Goal: Task Accomplishment & Management: Complete application form

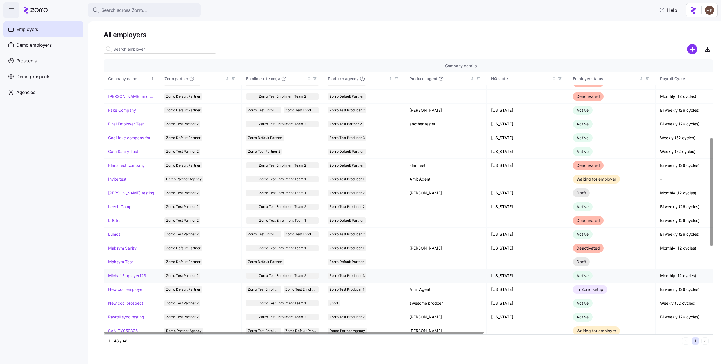
scroll to position [209, 0]
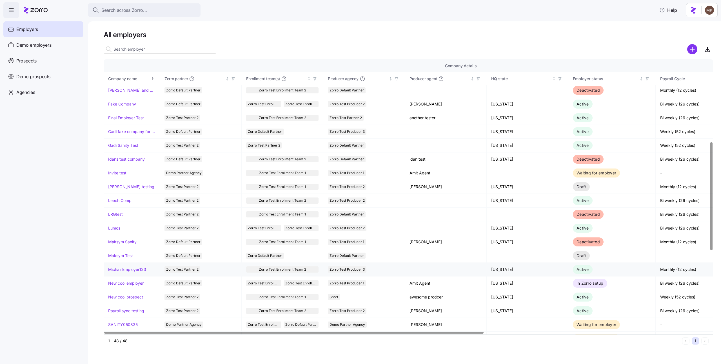
click at [124, 268] on link "Michali Employer123" at bounding box center [127, 270] width 38 height 6
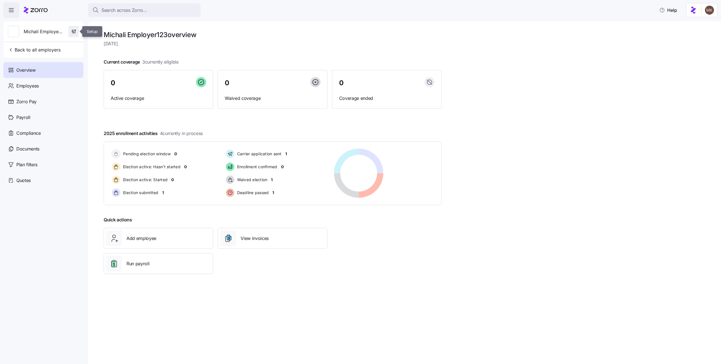
click at [73, 32] on icon "button" at bounding box center [74, 32] width 6 height 6
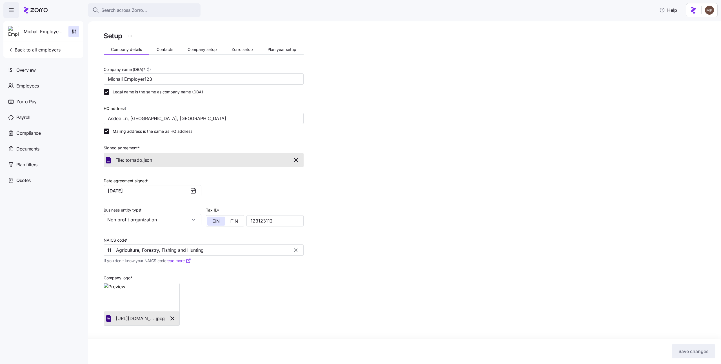
click at [131, 35] on html "Search across Zorro... Help Michali Employer123 Back to all employers Overview …" at bounding box center [360, 180] width 721 height 361
click at [112, 51] on div "Change to prospect" at bounding box center [102, 50] width 37 height 6
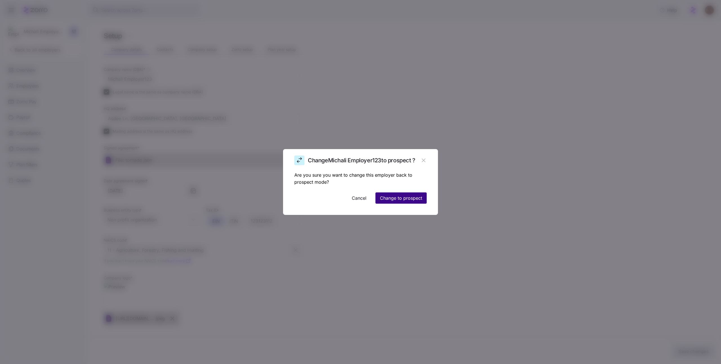
click at [410, 197] on span "Change to prospect" at bounding box center [401, 198] width 42 height 7
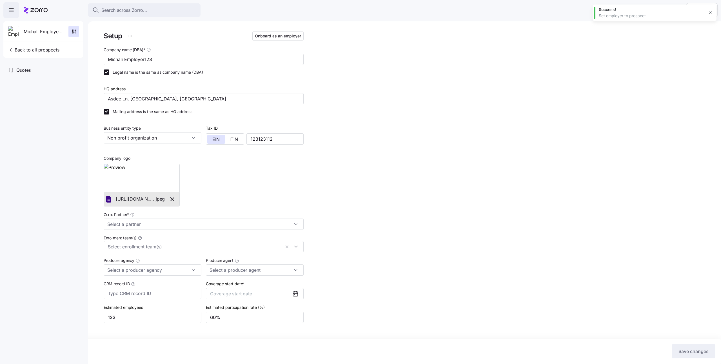
type input "Zorro Test Partner 2"
type input "Zorro Test Producer 3"
click at [279, 37] on span "Onboard as an employer" at bounding box center [278, 36] width 46 height 6
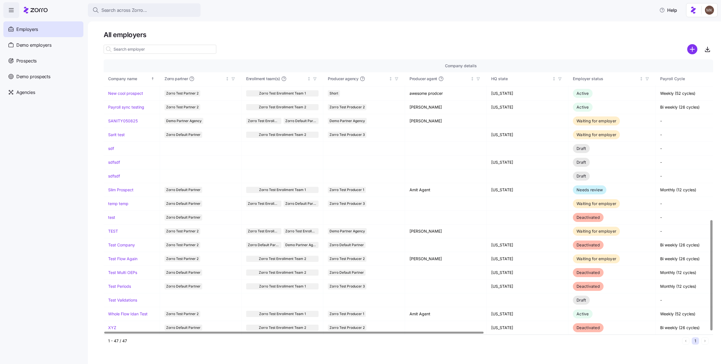
scroll to position [398, 0]
click at [32, 59] on span "Prospects" at bounding box center [26, 60] width 20 height 7
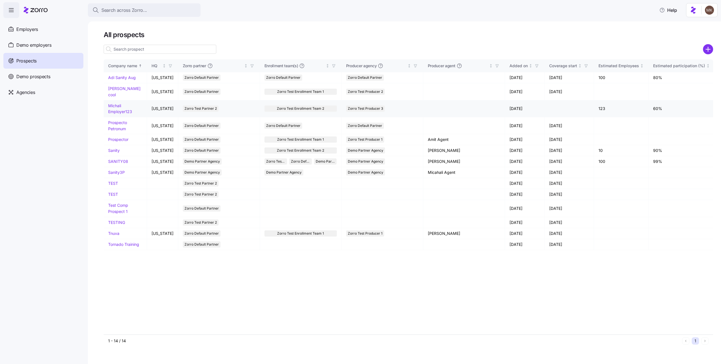
click at [110, 104] on link "Michali Employer123" at bounding box center [120, 108] width 24 height 11
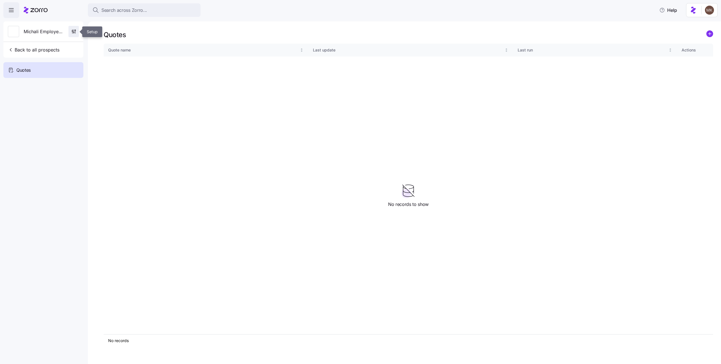
click at [70, 32] on span "button" at bounding box center [74, 31] width 10 height 11
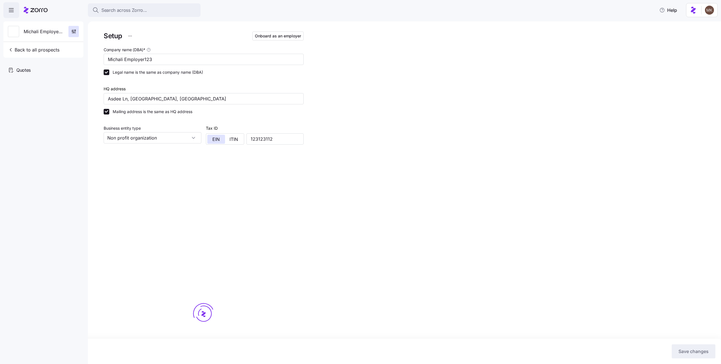
type input "Zorro Test Partner 2"
type input "Zorro Test Producer 3"
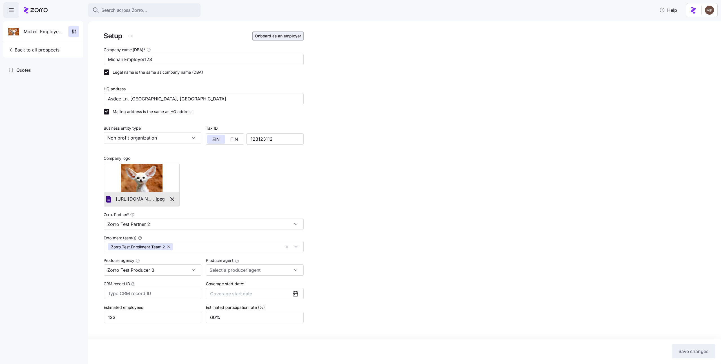
click at [264, 37] on span "Onboard as an employer" at bounding box center [278, 36] width 46 height 6
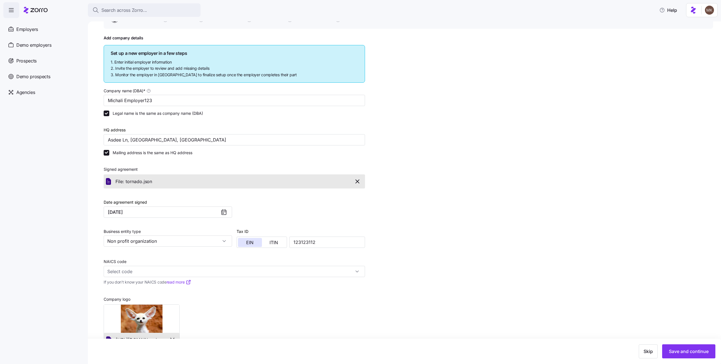
scroll to position [50, 0]
click at [136, 273] on input "NAICS code" at bounding box center [234, 271] width 261 height 11
click at [128, 290] on span "Agriculture, Forestry, Fishing and Hunting" at bounding box center [152, 287] width 86 height 7
type input "11 - Agriculture, Forestry, Fishing and Hunting"
click at [693, 348] on button "Save and continue" at bounding box center [688, 352] width 53 height 14
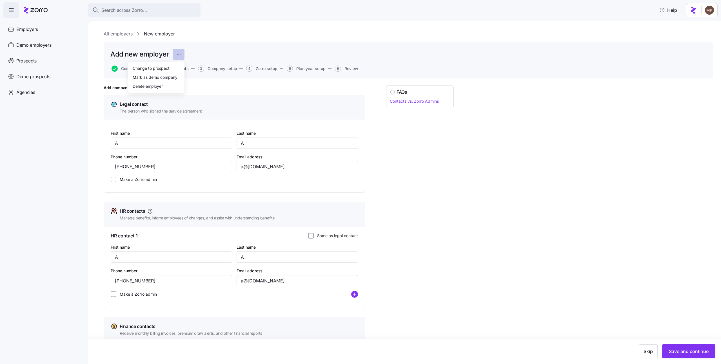
click at [178, 56] on html "Search across Zorro... Help Employers Demo employers Prospects Demo prospects A…" at bounding box center [360, 180] width 721 height 361
click at [172, 66] on div "Change to prospect" at bounding box center [156, 68] width 52 height 9
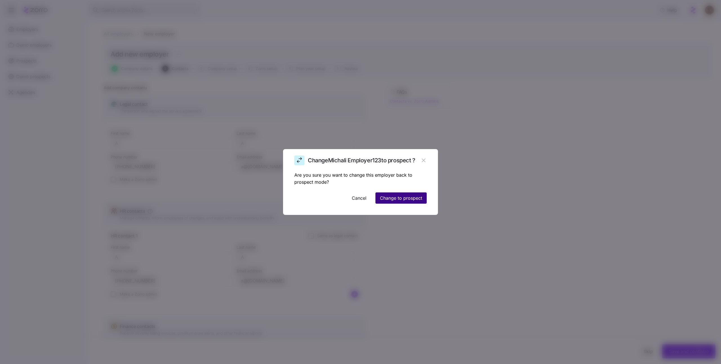
click at [411, 198] on span "Change to prospect" at bounding box center [401, 198] width 42 height 7
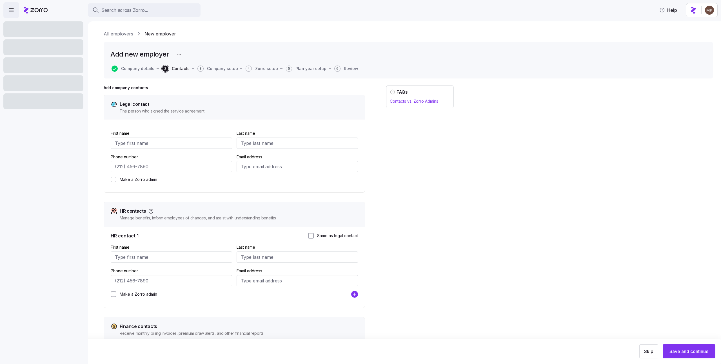
type input "A"
type input "a@[DOMAIN_NAME]"
type input "A"
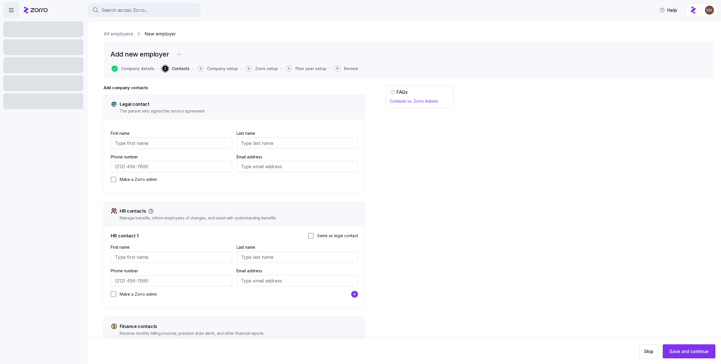
type input "a@[DOMAIN_NAME]"
type input "A"
type input "a@[DOMAIN_NAME]"
type input "[PHONE_NUMBER]"
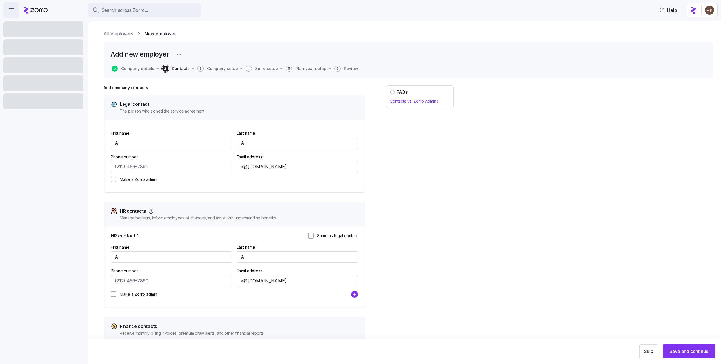
type input "[PHONE_NUMBER]"
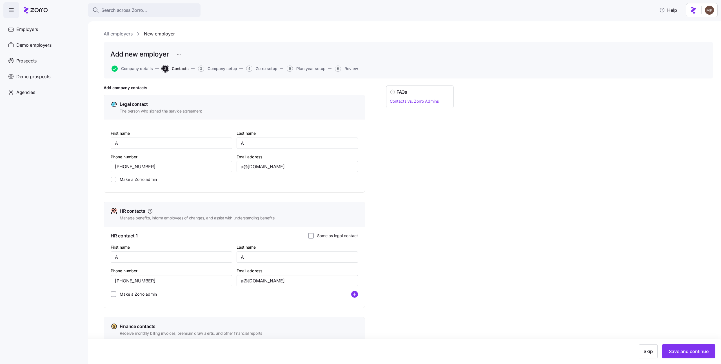
click at [186, 56] on div "Add new employer" at bounding box center [408, 54] width 596 height 11
click at [182, 55] on html "Search across Zorro... Help Employers Demo employers Prospects Demo prospects A…" at bounding box center [360, 180] width 721 height 361
click at [214, 46] on html "Search across Zorro... Help Employers Demo employers Prospects Demo prospects A…" at bounding box center [360, 180] width 721 height 361
click at [134, 71] on button "Company details" at bounding box center [132, 69] width 41 height 6
click at [135, 69] on span "Company details" at bounding box center [137, 69] width 32 height 4
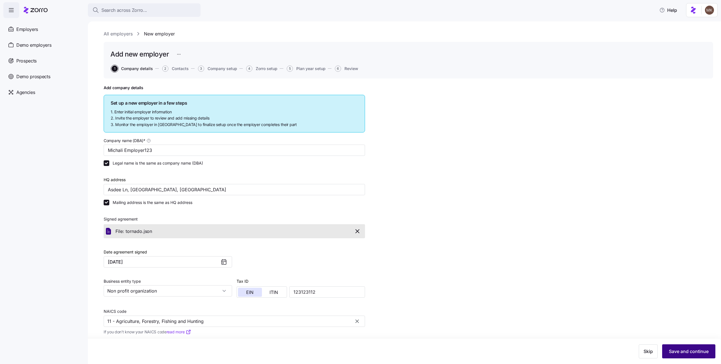
click at [681, 351] on span "Save and continue" at bounding box center [689, 351] width 40 height 7
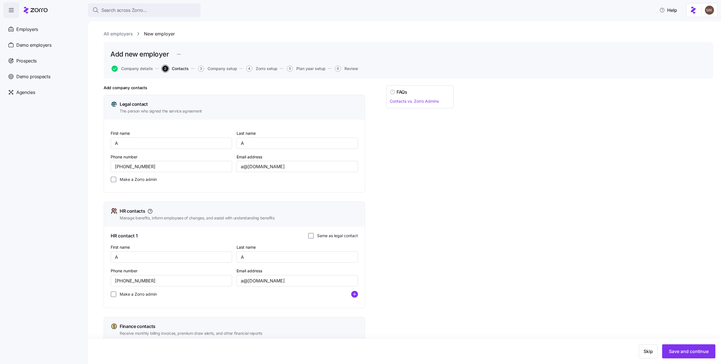
click at [180, 54] on html "Search across Zorro... Help Employers Demo employers Prospects Demo prospects A…" at bounding box center [360, 180] width 721 height 361
click at [176, 65] on div "Change to prospect" at bounding box center [156, 68] width 52 height 9
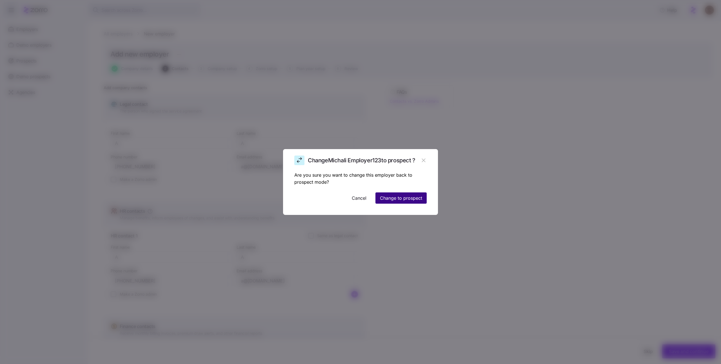
click at [417, 197] on span "Change to prospect" at bounding box center [401, 198] width 42 height 7
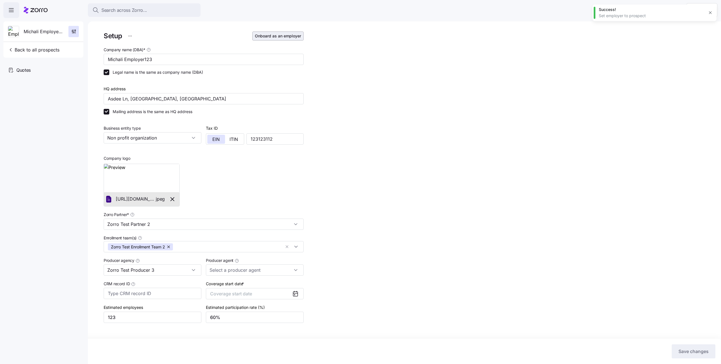
click at [266, 38] on span "Onboard as an employer" at bounding box center [278, 36] width 46 height 6
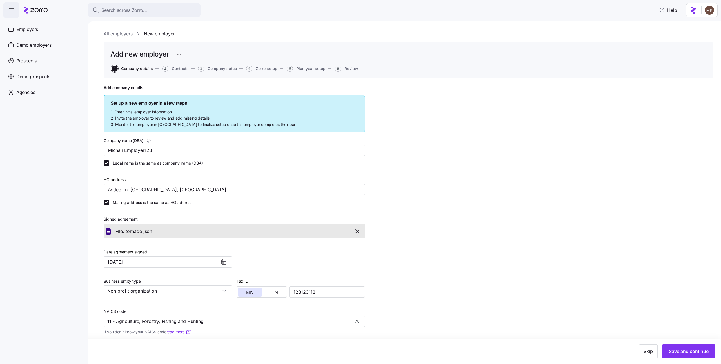
scroll to position [68, 0]
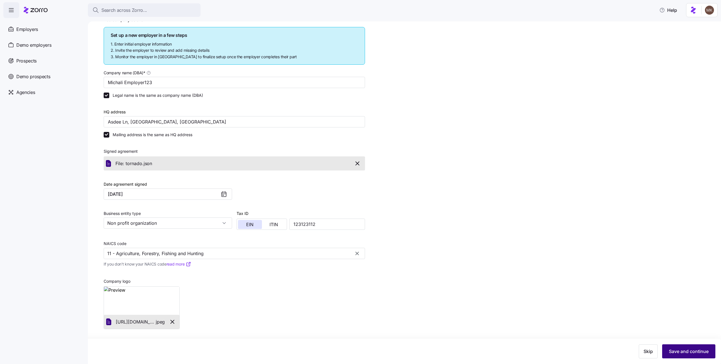
click at [702, 352] on span "Save and continue" at bounding box center [689, 351] width 40 height 7
